Goal: Task Accomplishment & Management: Manage account settings

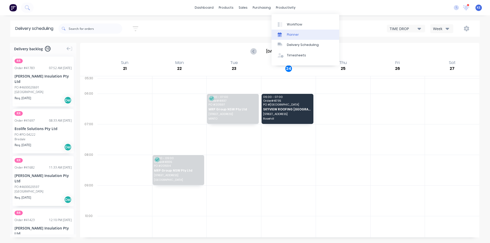
click at [296, 34] on div "Planner" at bounding box center [293, 34] width 12 height 5
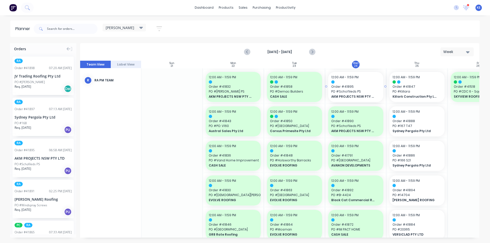
drag, startPoint x: 43, startPoint y: 167, endPoint x: 379, endPoint y: 159, distance: 336.5
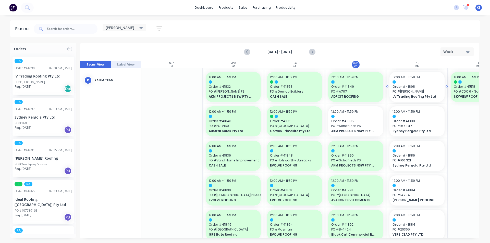
drag, startPoint x: 39, startPoint y: 78, endPoint x: 0, endPoint y: 126, distance: 61.3
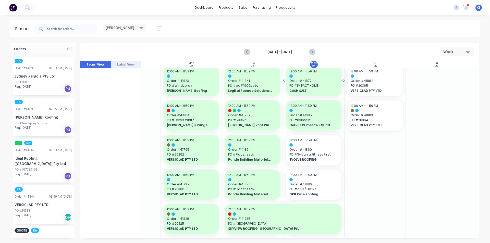
scroll to position [179, 42]
drag, startPoint x: 439, startPoint y: 179, endPoint x: 423, endPoint y: 179, distance: 15.8
click at [360, 203] on div "Mark as done" at bounding box center [361, 201] width 55 height 10
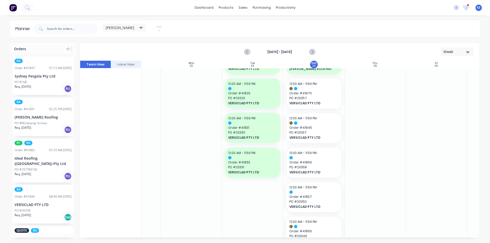
scroll to position [599, 42]
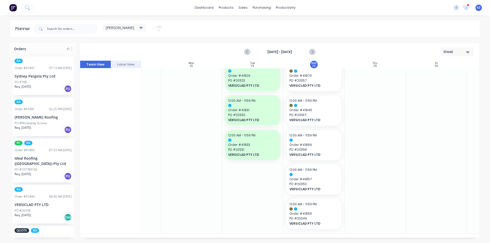
drag, startPoint x: 55, startPoint y: 206, endPoint x: 305, endPoint y: 202, distance: 249.9
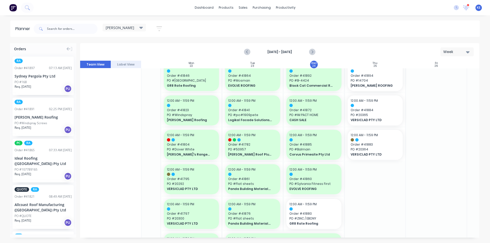
scroll to position [0, 42]
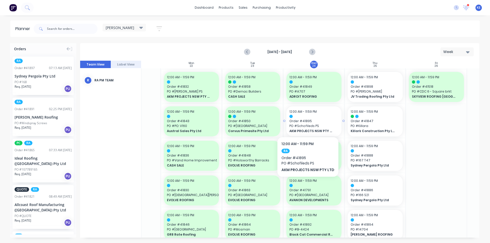
click at [307, 121] on span "Order # 41895" at bounding box center [313, 121] width 49 height 5
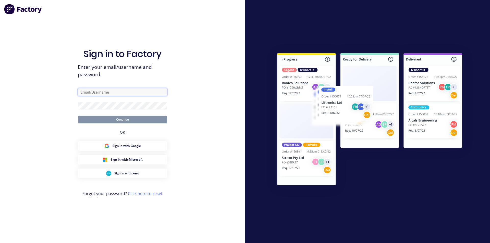
type input "[PERSON_NAME][EMAIL_ADDRESS][DOMAIN_NAME]"
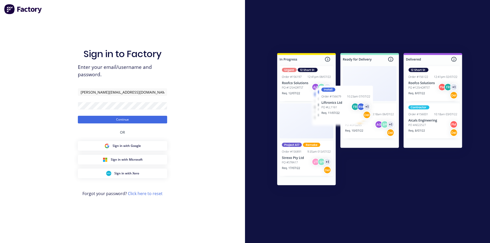
click at [127, 128] on div "Sign in to Factory Enter your email/username and password. [PERSON_NAME][EMAIL_…" at bounding box center [122, 126] width 89 height 225
click at [128, 121] on button "Continue" at bounding box center [122, 120] width 89 height 8
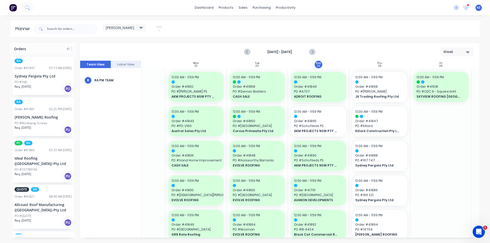
scroll to position [0, 45]
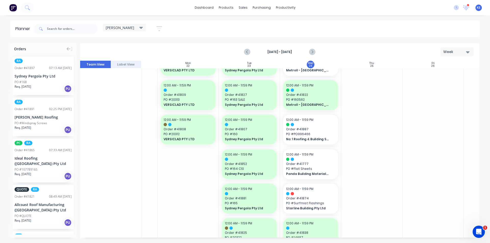
scroll to position [410, 45]
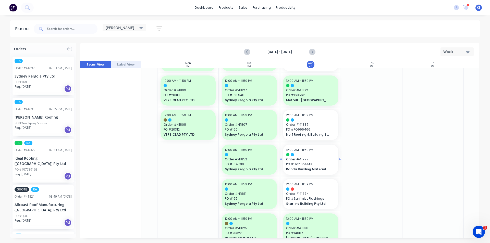
click at [315, 165] on span "PO # Flat Sheets" at bounding box center [310, 164] width 49 height 5
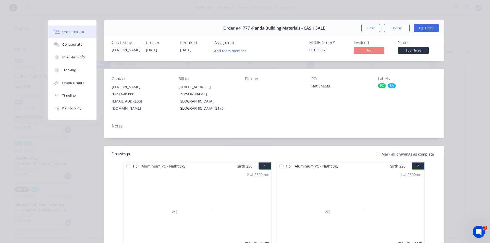
scroll to position [0, 0]
click at [472, 118] on div "Order details Collaborate Checklists 0/0 Tracking Linked Orders Timeline Profit…" at bounding box center [245, 121] width 490 height 243
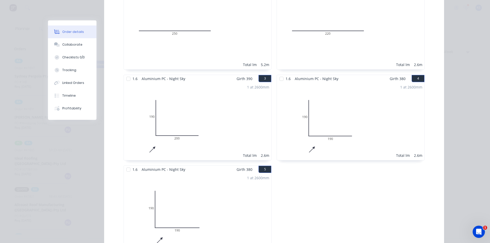
scroll to position [26, 0]
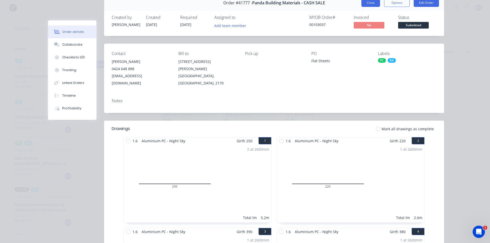
click at [363, 4] on button "Close" at bounding box center [370, 3] width 19 height 8
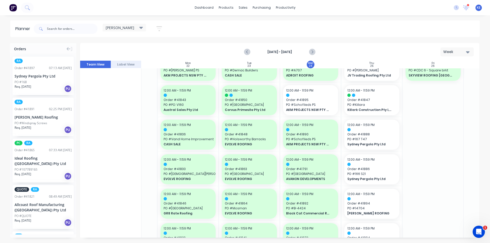
scroll to position [0, 45]
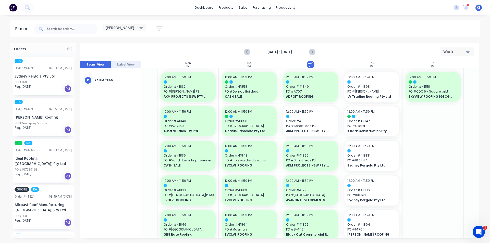
click at [374, 115] on div at bounding box center [371, 116] width 49 height 3
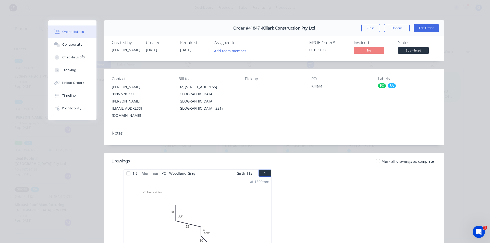
scroll to position [0, 0]
click at [365, 27] on button "Close" at bounding box center [370, 28] width 19 height 8
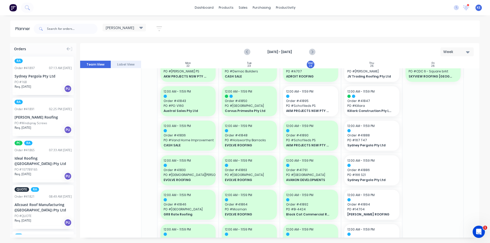
scroll to position [26, 45]
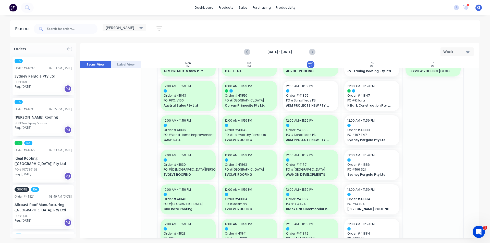
click at [47, 119] on div "[PERSON_NAME] Roofing" at bounding box center [43, 116] width 57 height 5
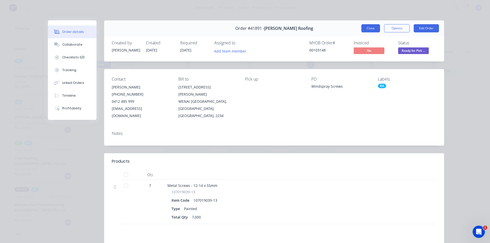
click at [363, 28] on button "Close" at bounding box center [370, 28] width 19 height 8
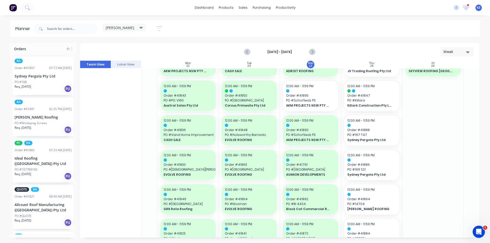
scroll to position [0, 45]
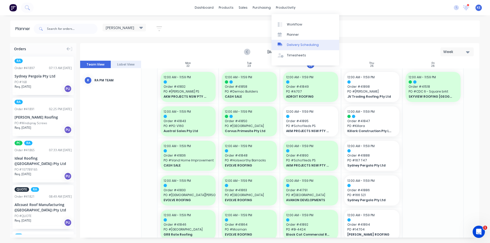
click at [301, 44] on div "Delivery Scheduling" at bounding box center [303, 45] width 32 height 5
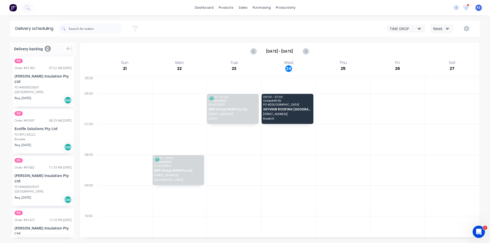
click at [443, 29] on div "Week" at bounding box center [440, 28] width 15 height 5
click at [441, 55] on div "Vehicle" at bounding box center [455, 52] width 50 height 10
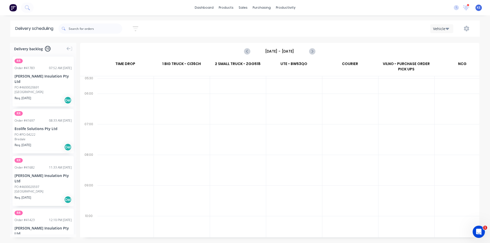
scroll to position [0, 0]
click at [268, 54] on input "[DATE] - [DATE]" at bounding box center [279, 51] width 50 height 8
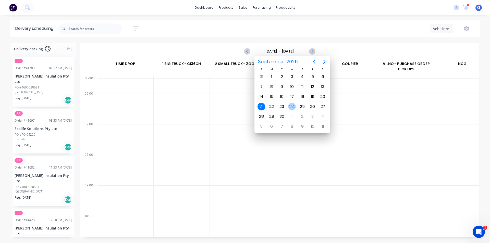
click at [293, 105] on div "24" at bounding box center [292, 107] width 8 height 8
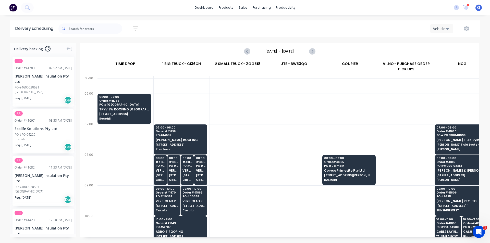
click at [311, 105] on div at bounding box center [294, 109] width 56 height 31
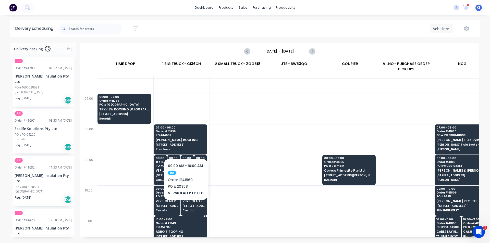
scroll to position [26, 0]
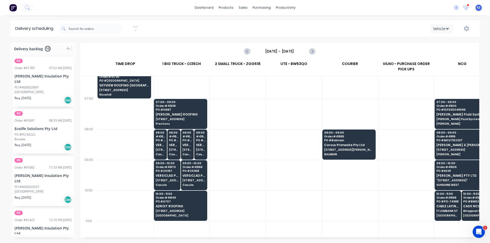
click at [266, 176] on div at bounding box center [294, 175] width 56 height 31
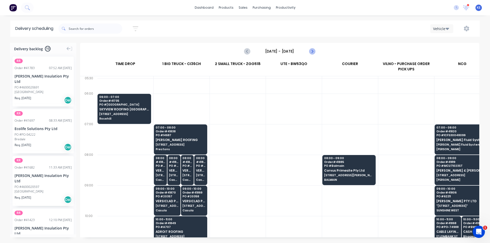
click at [312, 52] on icon "Next page" at bounding box center [312, 51] width 2 height 4
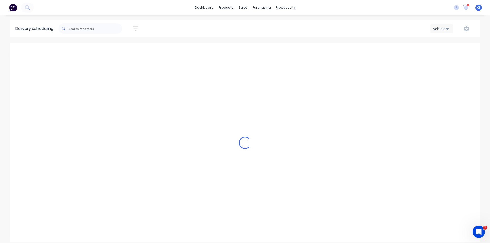
type input "[DATE] - [DATE]"
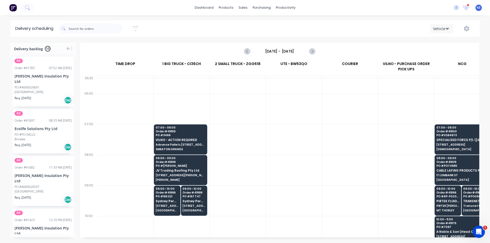
click at [274, 141] on div at bounding box center [294, 139] width 56 height 31
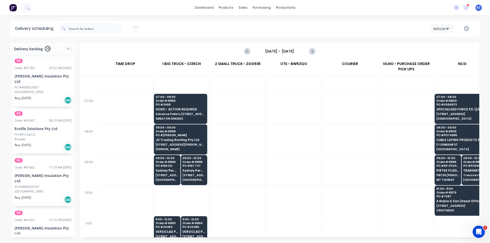
scroll to position [51, 0]
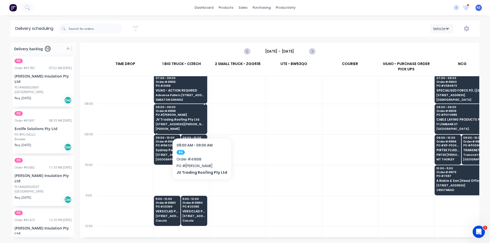
click at [200, 122] on div "08:00 - 09:00 Order # 41898 PO # [PERSON_NAME] JV Trading Roofing Pty Ltd [STRE…" at bounding box center [180, 118] width 53 height 29
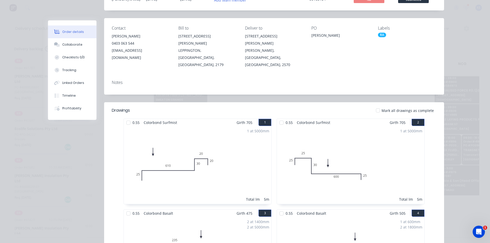
scroll to position [0, 0]
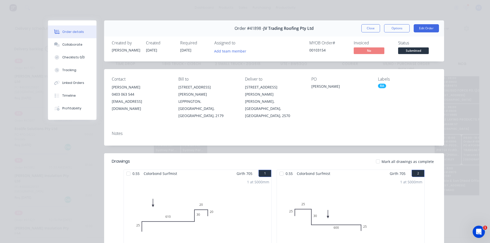
click at [362, 32] on button "Close" at bounding box center [370, 28] width 19 height 8
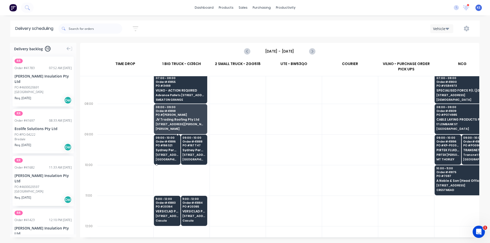
click at [179, 148] on div "09:00 - 10:00 Order # 41886 PO # 166 S21 Sydney Pergola Pty Ltd [STREET_ADDRESS…" at bounding box center [167, 149] width 26 height 29
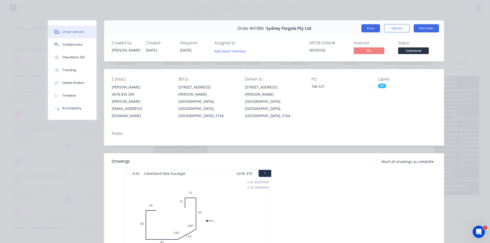
click at [369, 26] on button "Close" at bounding box center [370, 28] width 19 height 8
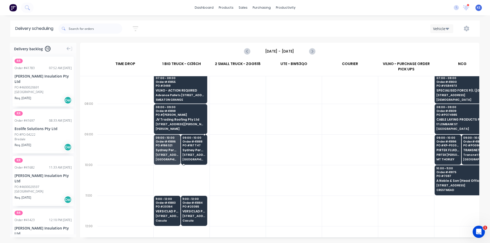
click at [193, 156] on span "[STREET_ADDRESS][PERSON_NAME]" at bounding box center [193, 154] width 23 height 3
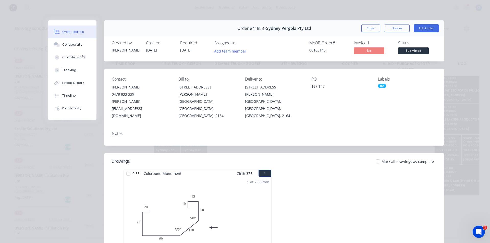
click at [363, 23] on div "Order #41888 - Sydney Pergola Pty Ltd Close Options Edit Order" at bounding box center [274, 28] width 340 height 16
click at [364, 26] on button "Close" at bounding box center [370, 28] width 19 height 8
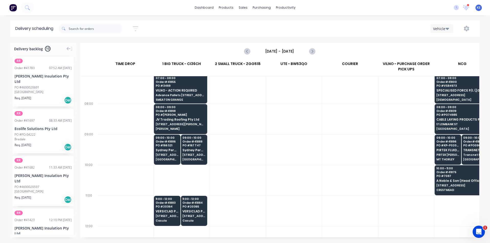
click at [148, 214] on div at bounding box center [125, 211] width 56 height 31
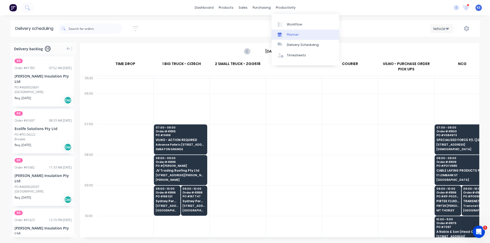
click at [291, 36] on div "Planner" at bounding box center [293, 34] width 12 height 5
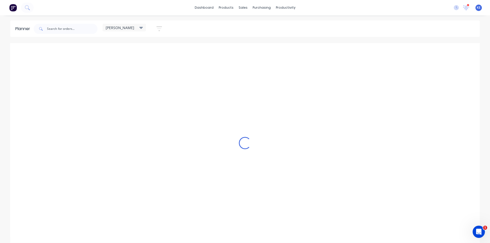
scroll to position [0, 0]
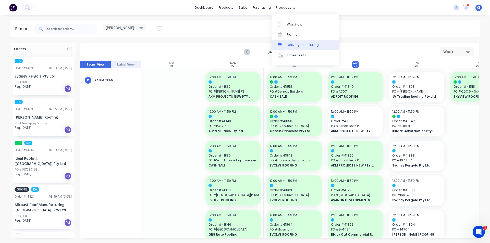
click at [292, 44] on div "Delivery Scheduling" at bounding box center [303, 45] width 32 height 5
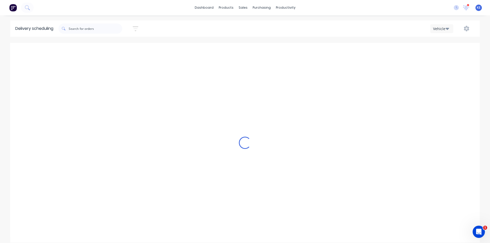
scroll to position [0, 0]
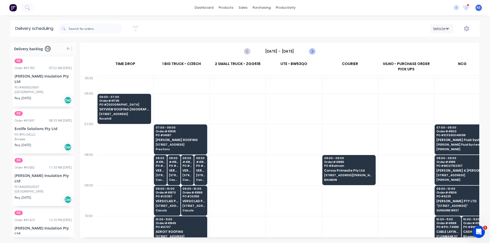
click at [315, 51] on button "Next page" at bounding box center [312, 51] width 10 height 10
type input "[DATE] - [DATE]"
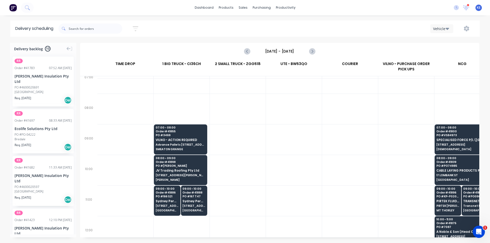
scroll to position [77, 0]
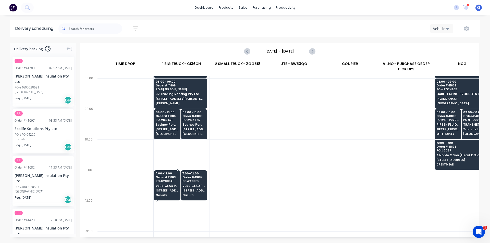
click at [170, 181] on span "PO # 20364" at bounding box center [167, 181] width 23 height 3
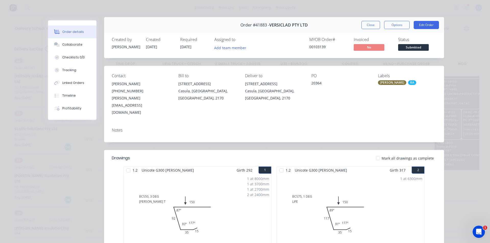
scroll to position [0, 0]
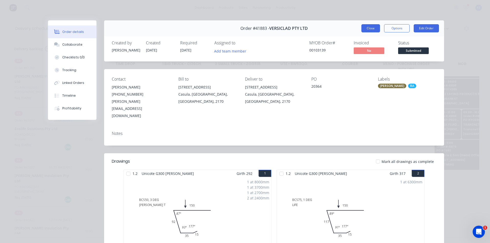
click at [366, 31] on button "Close" at bounding box center [370, 28] width 19 height 8
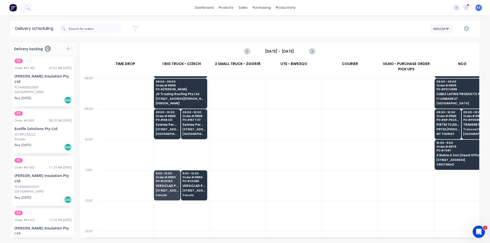
click at [203, 187] on div "11:00 - 12:00 Order # 41884 PO # 20365 VERSICLAD PTY LTD [STREET_ADDRESS]" at bounding box center [194, 184] width 26 height 29
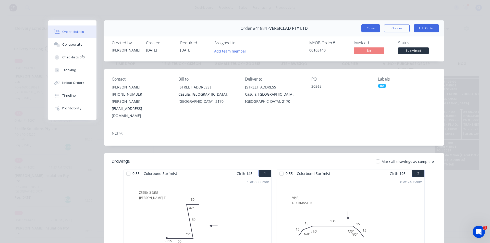
click at [366, 29] on button "Close" at bounding box center [370, 28] width 19 height 8
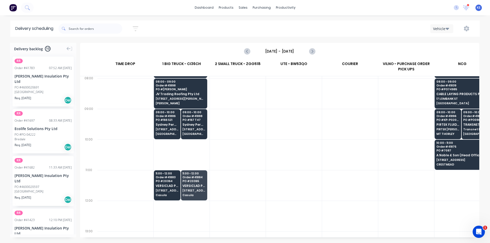
click at [284, 177] on div at bounding box center [294, 185] width 56 height 31
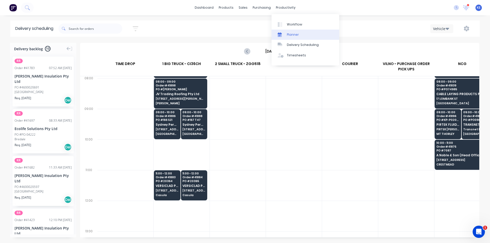
click at [277, 33] on icon at bounding box center [279, 34] width 4 height 5
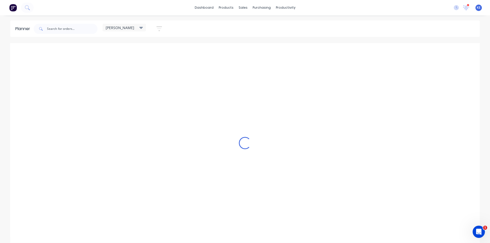
scroll to position [0, 0]
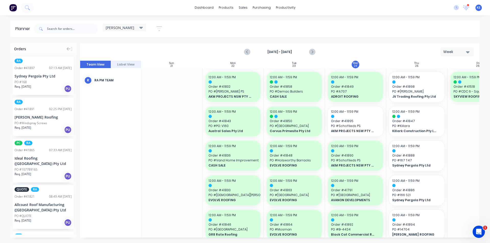
click at [139, 27] on div "[PERSON_NAME]" at bounding box center [124, 27] width 37 height 5
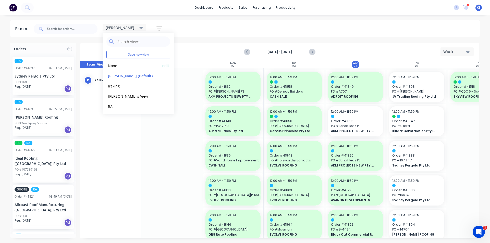
click at [118, 63] on button "None" at bounding box center [133, 65] width 54 height 6
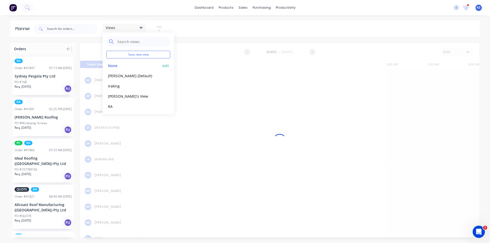
scroll to position [0, 571]
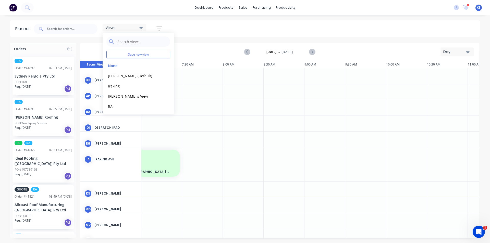
click at [208, 34] on div "Views Save new view None edit [PERSON_NAME] (Default) edit Iraking edit [PERSON…" at bounding box center [256, 28] width 447 height 15
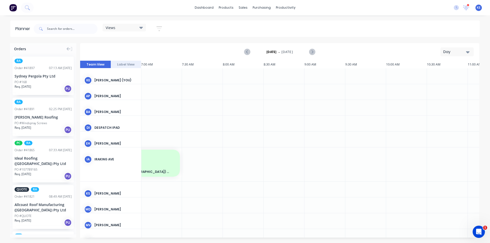
click at [164, 29] on button "button" at bounding box center [159, 29] width 16 height 10
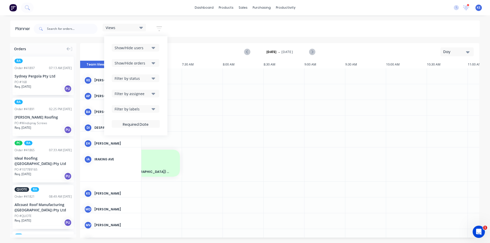
click at [149, 54] on div "Show/Hide users Show/Hide orders Filter by status Filter by assignee Filter by …" at bounding box center [136, 86] width 48 height 84
click at [149, 46] on div "Show/Hide users" at bounding box center [131, 47] width 35 height 5
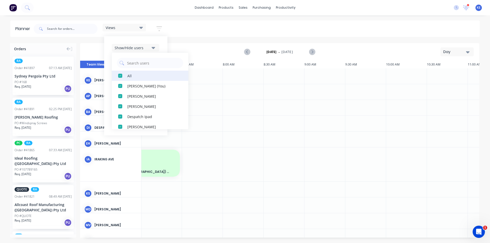
click at [140, 76] on div "All" at bounding box center [152, 75] width 51 height 5
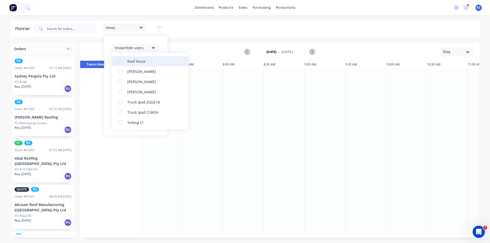
scroll to position [168, 0]
click at [136, 73] on div "[PERSON_NAME]" at bounding box center [152, 70] width 51 height 5
click at [160, 52] on div "Show/Hide users All [PERSON_NAME] [PERSON_NAME] (You) [PERSON_NAME] [PERSON_NAM…" at bounding box center [135, 85] width 63 height 99
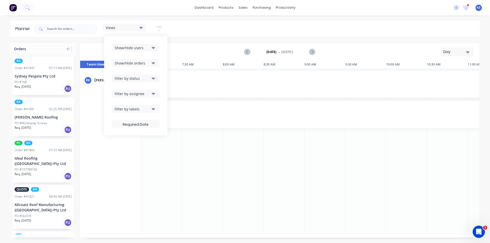
click at [150, 66] on button "Show/Hide orders" at bounding box center [135, 63] width 47 height 8
click at [142, 78] on button "All" at bounding box center [150, 76] width 77 height 10
click at [138, 99] on button "Unscheduled" at bounding box center [150, 96] width 77 height 10
click at [163, 53] on div "Show/Hide users Show/Hide orders All Scheduled Unscheduled Filter by status Fil…" at bounding box center [135, 85] width 63 height 99
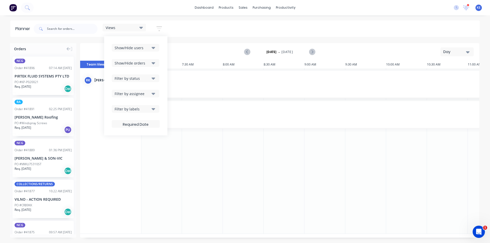
click at [155, 79] on icon "button" at bounding box center [153, 78] width 4 height 6
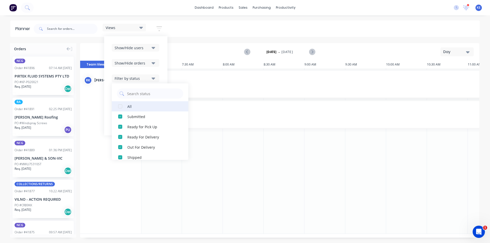
click at [149, 104] on button "All" at bounding box center [150, 106] width 77 height 10
click at [164, 61] on div "Show/Hide users Show/Hide orders Filter by status All Draft Quote Archived Deli…" at bounding box center [135, 85] width 63 height 99
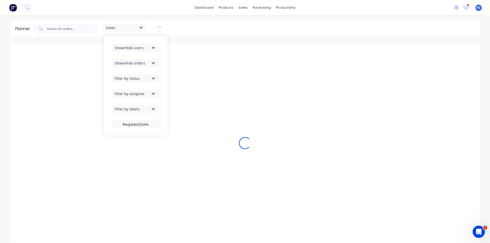
click at [147, 111] on div "Filter by labels" at bounding box center [131, 108] width 35 height 5
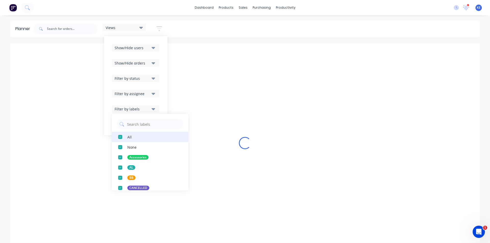
click at [135, 138] on button "All" at bounding box center [150, 137] width 77 height 10
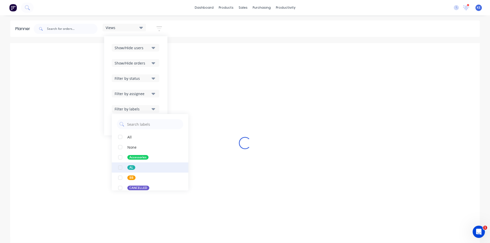
click at [134, 169] on div "AL" at bounding box center [131, 167] width 8 height 5
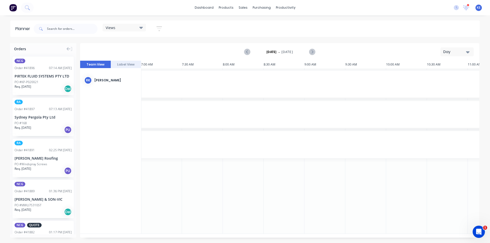
click at [322, 31] on div "Views Save new view None edit [PERSON_NAME] (Default) edit Iraking edit [PERSON…" at bounding box center [256, 28] width 447 height 15
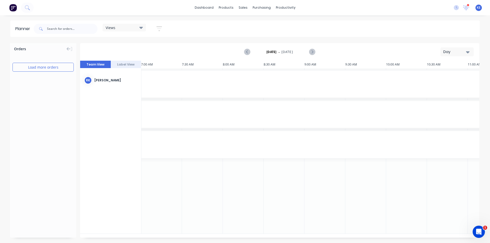
click at [442, 57] on div "[DATE] - [DATE] Day" at bounding box center [280, 52] width 398 height 17
click at [443, 55] on button "Day" at bounding box center [456, 51] width 33 height 9
click at [428, 77] on div "Week" at bounding box center [447, 76] width 50 height 10
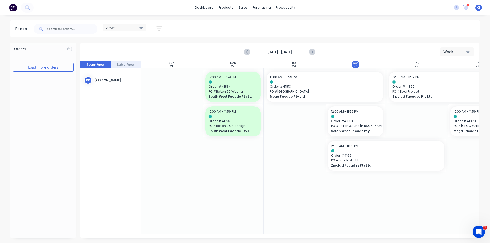
scroll to position [0, 78]
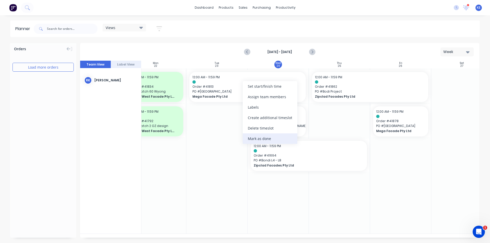
click at [253, 135] on div "Mark as done" at bounding box center [270, 138] width 55 height 10
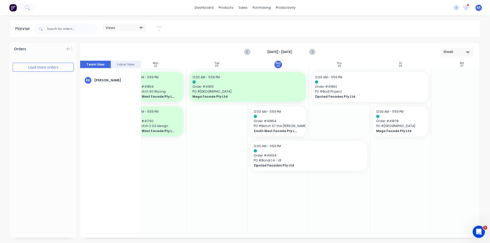
click at [263, 180] on div at bounding box center [277, 150] width 61 height 165
click at [362, 180] on div at bounding box center [339, 150] width 61 height 165
click at [261, 206] on div at bounding box center [277, 150] width 61 height 165
